Goal: Check status

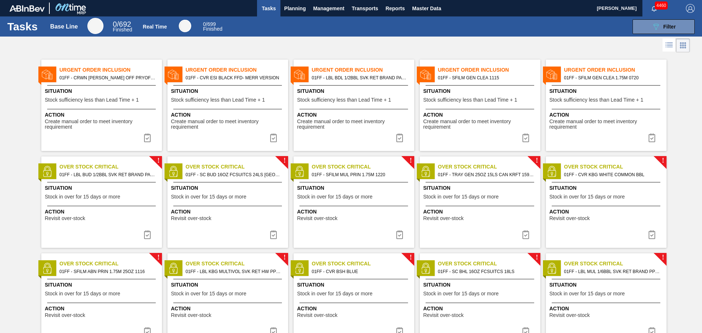
click at [367, 90] on span "Situation" at bounding box center [354, 91] width 115 height 8
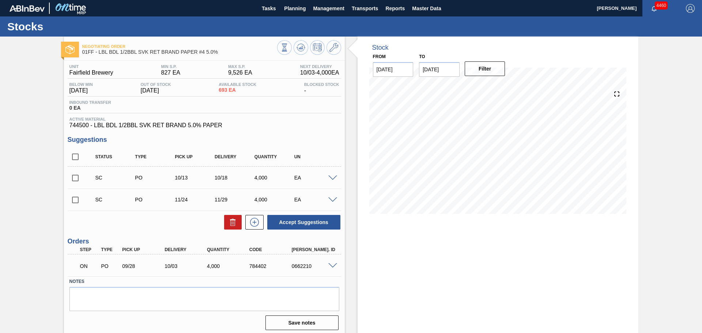
click at [443, 74] on input "[DATE]" at bounding box center [439, 69] width 41 height 15
click at [498, 159] on div "4" at bounding box center [499, 158] width 10 height 10
type input "[DATE]"
click at [481, 69] on button "Filter" at bounding box center [485, 68] width 41 height 15
click at [302, 48] on icon at bounding box center [301, 47] width 5 height 3
